Goal: Information Seeking & Learning: Check status

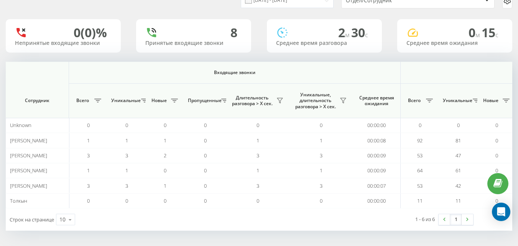
scroll to position [0, 563]
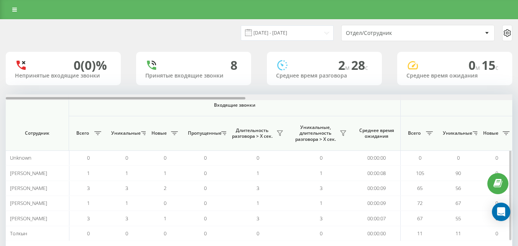
click at [501, 94] on div at bounding box center [259, 97] width 506 height 6
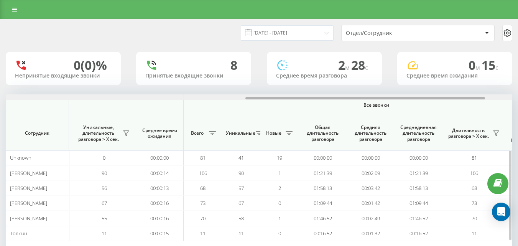
drag, startPoint x: 502, startPoint y: 95, endPoint x: 503, endPoint y: 99, distance: 4.7
click at [502, 95] on div at bounding box center [259, 97] width 506 height 6
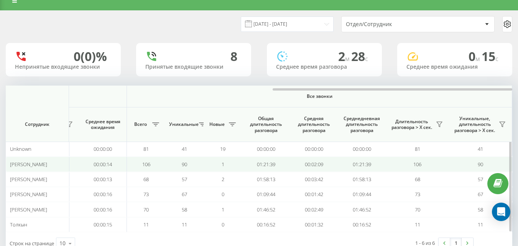
scroll to position [33, 0]
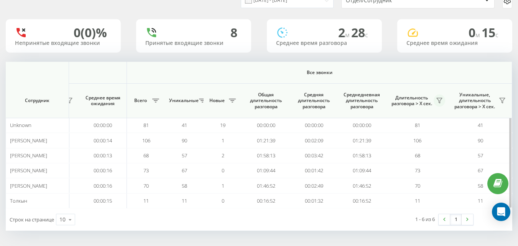
click at [442, 95] on button at bounding box center [438, 100] width 11 height 12
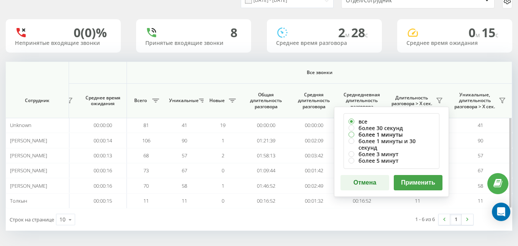
click at [400, 133] on label "более 1 минуты" at bounding box center [391, 134] width 86 height 7
radio input "true"
click at [400, 128] on label "более 30 секунд" at bounding box center [391, 128] width 86 height 7
radio input "true"
click at [419, 175] on button "Применить" at bounding box center [418, 182] width 49 height 15
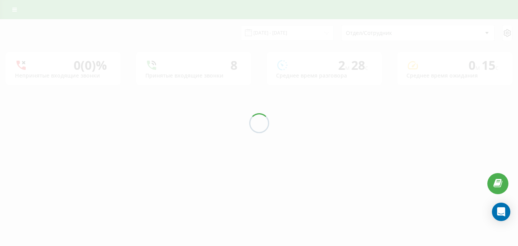
scroll to position [0, 0]
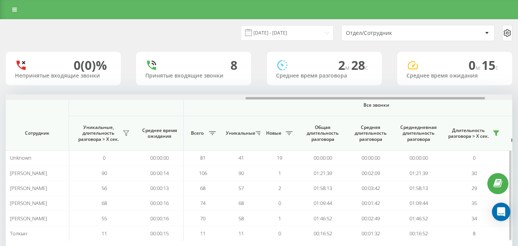
click at [471, 97] on div at bounding box center [364, 98] width 239 height 2
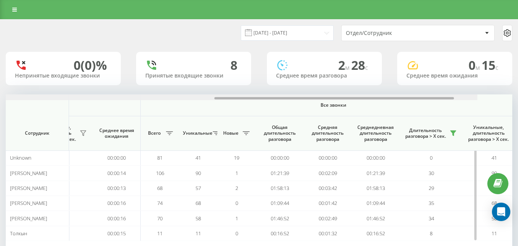
scroll to position [0, 563]
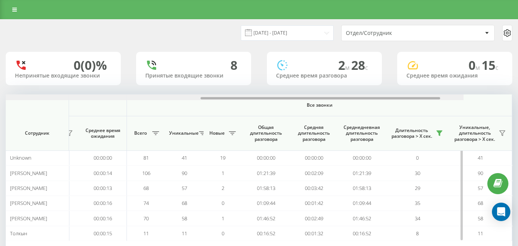
drag, startPoint x: 474, startPoint y: 98, endPoint x: 509, endPoint y: 104, distance: 35.3
click at [509, 104] on div "Входящие звонки Исходящие звонки Все звонки Сотрудник Всего Уникальные Новые Пр…" at bounding box center [259, 167] width 506 height 146
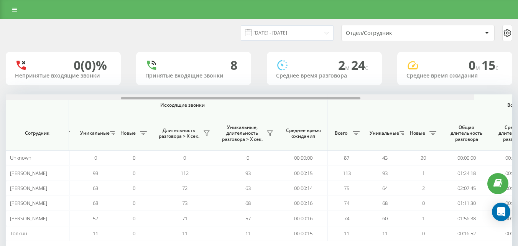
scroll to position [0, 563]
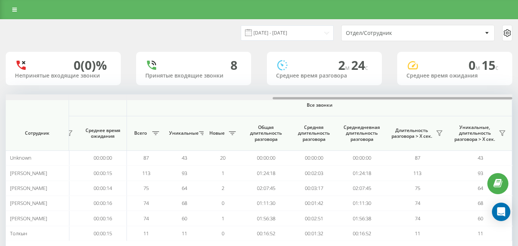
drag, startPoint x: 204, startPoint y: 97, endPoint x: 523, endPoint y: 145, distance: 322.8
click at [518, 145] on html "[DOMAIN_NAME] Дашборд Центр обращений Аналитика Ваши отчеты Отчет маркетолога О…" at bounding box center [259, 123] width 518 height 246
drag, startPoint x: 443, startPoint y: 130, endPoint x: 441, endPoint y: 138, distance: 8.3
click at [443, 129] on button at bounding box center [438, 133] width 11 height 12
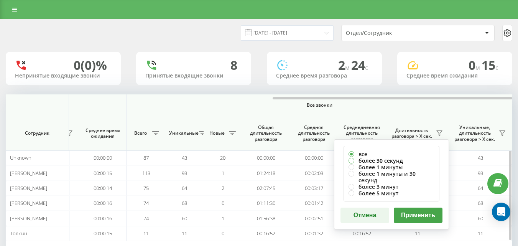
click at [396, 159] on label "более 30 секунд" at bounding box center [391, 160] width 86 height 7
radio input "true"
click at [415, 209] on button "Применить" at bounding box center [418, 214] width 49 height 15
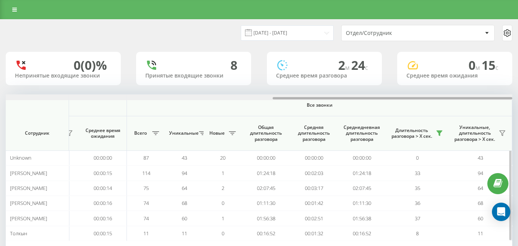
click at [489, 99] on div at bounding box center [259, 97] width 506 height 6
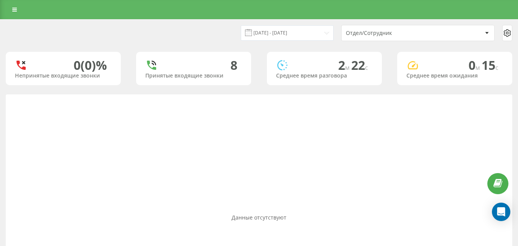
drag, startPoint x: 506, startPoint y: 100, endPoint x: 291, endPoint y: 74, distance: 216.5
click at [504, 101] on div "Данные отсутствуют" at bounding box center [259, 217] width 506 height 246
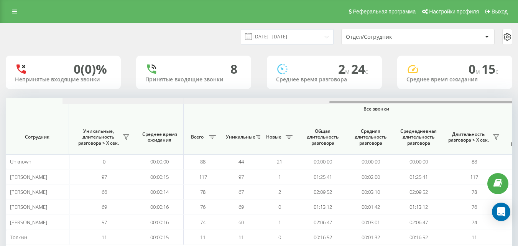
click at [508, 101] on div at bounding box center [315, 101] width 506 height 6
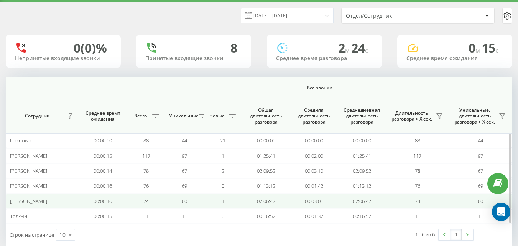
scroll to position [36, 0]
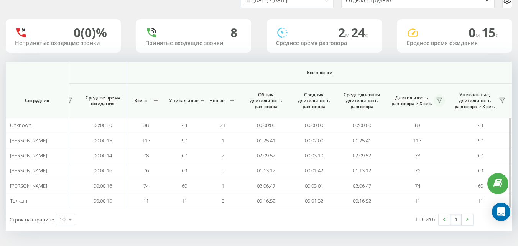
click at [440, 101] on icon at bounding box center [438, 100] width 5 height 5
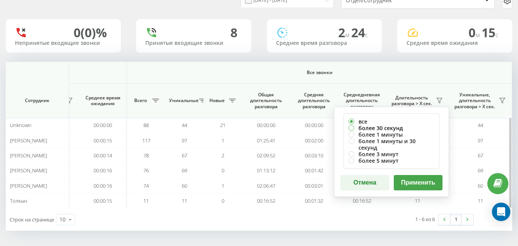
click at [394, 130] on label "более 30 секунд" at bounding box center [391, 128] width 86 height 7
radio input "true"
click at [408, 175] on button "Применить" at bounding box center [418, 182] width 49 height 15
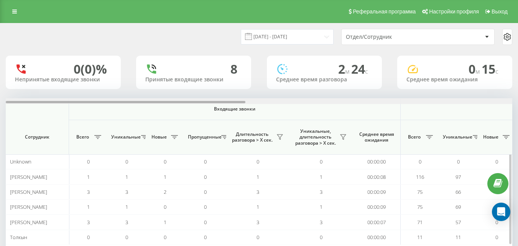
click at [490, 101] on div at bounding box center [259, 101] width 506 height 6
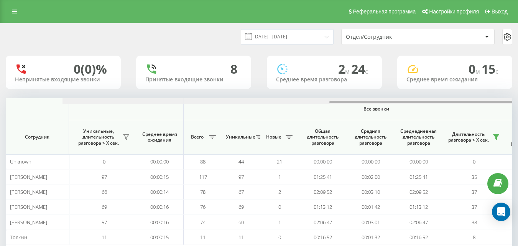
click at [490, 100] on div at bounding box center [315, 101] width 506 height 6
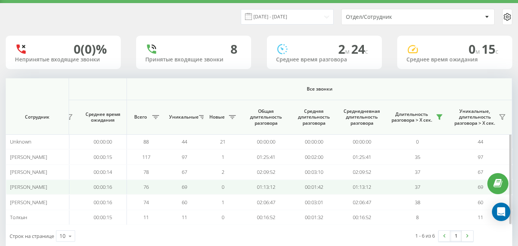
scroll to position [36, 0]
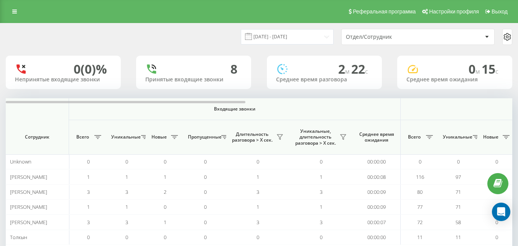
click at [510, 96] on div "[DATE] - [DATE] Отдел/Сотрудник 0 (0)% Непринятые входящие звонки 8 Принятые вх…" at bounding box center [259, 144] width 506 height 243
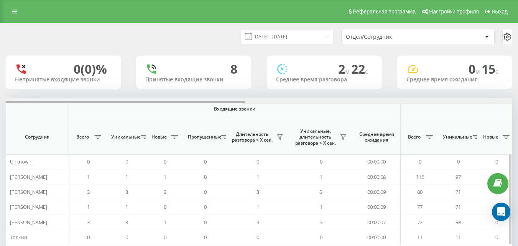
click at [505, 101] on div at bounding box center [259, 101] width 506 height 6
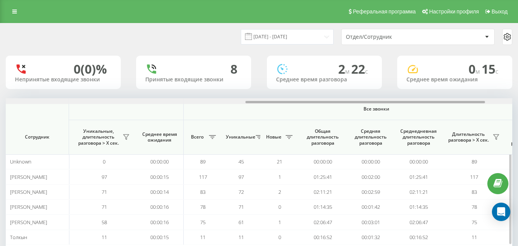
click at [505, 101] on div at bounding box center [259, 101] width 506 height 6
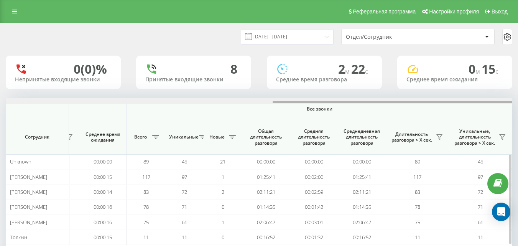
click at [505, 101] on div at bounding box center [391, 102] width 239 height 2
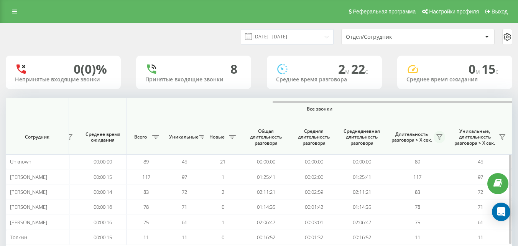
click at [439, 139] on icon at bounding box center [439, 137] width 6 height 6
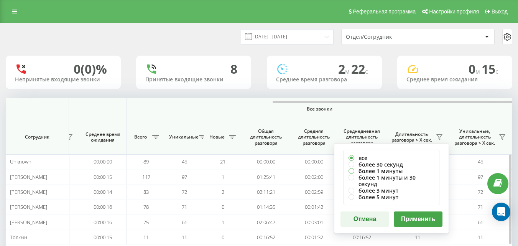
drag, startPoint x: 398, startPoint y: 167, endPoint x: 408, endPoint y: 187, distance: 22.8
click at [398, 167] on label "более 1 минуты" at bounding box center [391, 170] width 86 height 7
radio input "true"
click at [401, 164] on label "более 30 секунд" at bounding box center [391, 164] width 86 height 7
radio input "true"
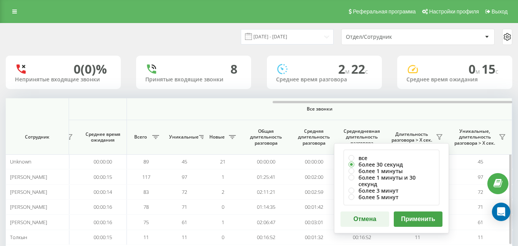
click at [425, 212] on button "Применить" at bounding box center [418, 218] width 49 height 15
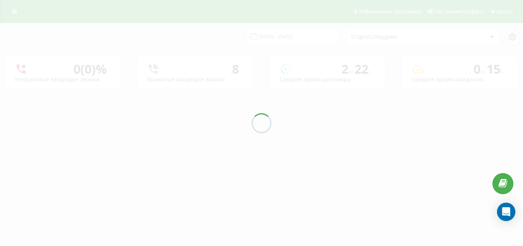
click at [510, 106] on div at bounding box center [261, 123] width 523 height 246
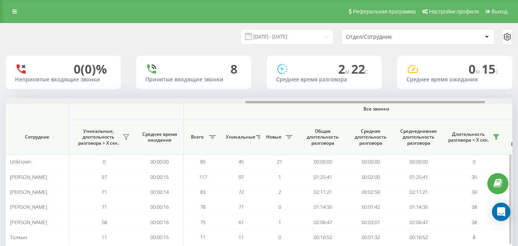
click at [508, 99] on div at bounding box center [259, 101] width 506 height 6
click at [461, 101] on div at bounding box center [259, 101] width 506 height 6
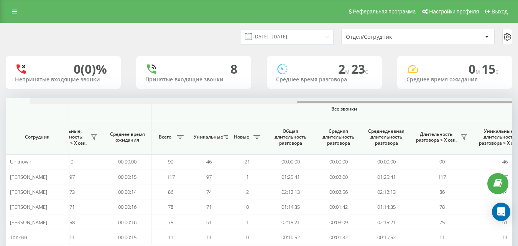
scroll to position [0, 563]
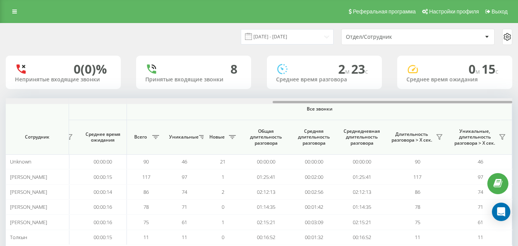
drag, startPoint x: 467, startPoint y: 101, endPoint x: 523, endPoint y: 105, distance: 55.3
click at [518, 105] on html "e-r-a.kz Проекты e-r-a.kz Дашборд Центр обращений Аналитика Ваши отчеты Отчет м…" at bounding box center [259, 123] width 518 height 246
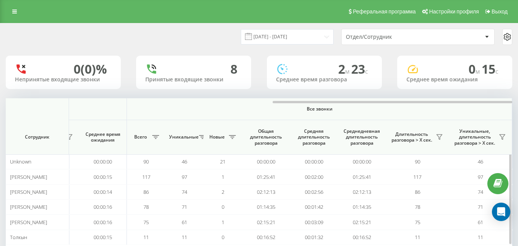
drag, startPoint x: 436, startPoint y: 138, endPoint x: 435, endPoint y: 142, distance: 4.3
click at [436, 138] on icon at bounding box center [439, 137] width 6 height 6
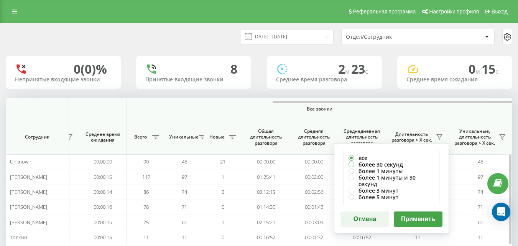
click at [402, 165] on label "более 30 секунд" at bounding box center [391, 164] width 86 height 7
radio input "true"
click at [418, 215] on button "Применить" at bounding box center [418, 218] width 49 height 15
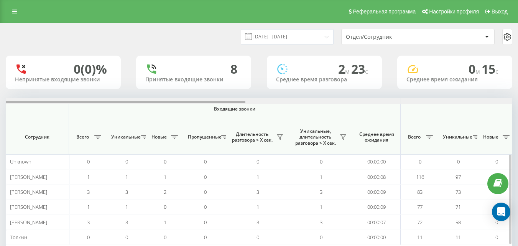
click at [509, 100] on div at bounding box center [259, 101] width 506 height 6
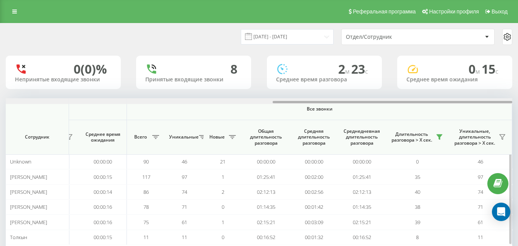
click at [509, 100] on div at bounding box center [259, 101] width 506 height 6
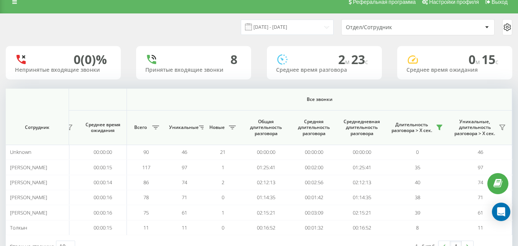
scroll to position [0, 0]
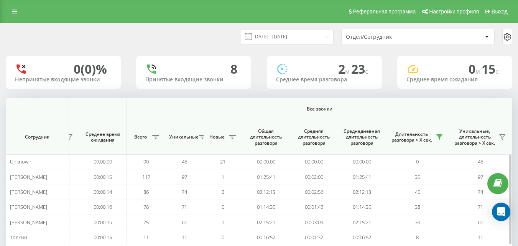
click at [489, 105] on th "Все звонки" at bounding box center [319, 109] width 385 height 22
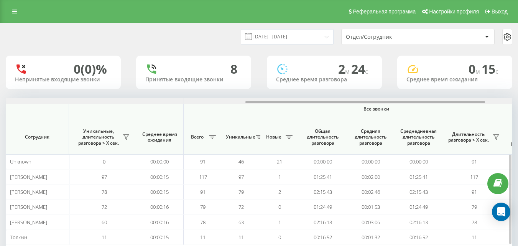
scroll to position [0, 563]
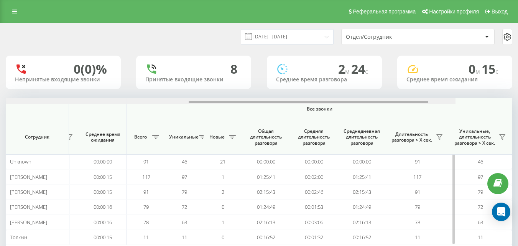
click at [455, 99] on div at bounding box center [202, 101] width 506 height 6
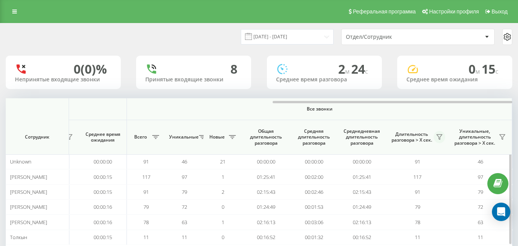
click at [440, 141] on button at bounding box center [438, 137] width 11 height 12
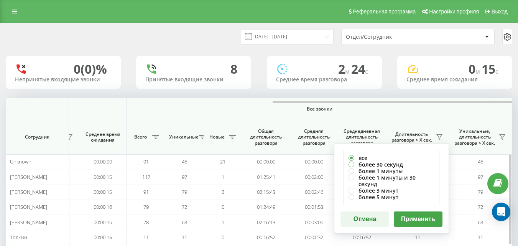
drag, startPoint x: 399, startPoint y: 165, endPoint x: 437, endPoint y: 217, distance: 64.9
click at [398, 166] on label "более 30 секунд" at bounding box center [391, 164] width 86 height 7
radio input "true"
click at [435, 222] on div "все более 30 секунд более 1 минуты более 1 минуты и 30 секунд более 3 минут бол…" at bounding box center [391, 188] width 115 height 90
click at [433, 219] on button "Применить" at bounding box center [418, 218] width 49 height 15
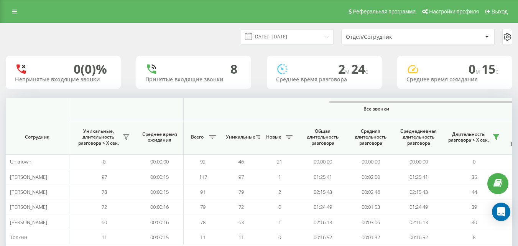
click at [506, 104] on div at bounding box center [315, 101] width 506 height 6
